Goal: Information Seeking & Learning: Learn about a topic

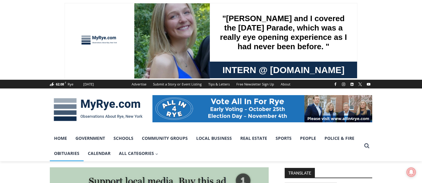
click at [68, 154] on link "Obituaries" at bounding box center [67, 153] width 34 height 15
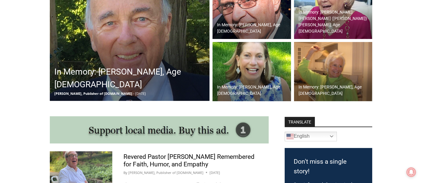
scroll to position [218, 0]
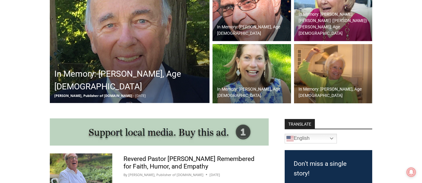
click at [252, 63] on img at bounding box center [251, 73] width 78 height 59
